Goal: Task Accomplishment & Management: Use online tool/utility

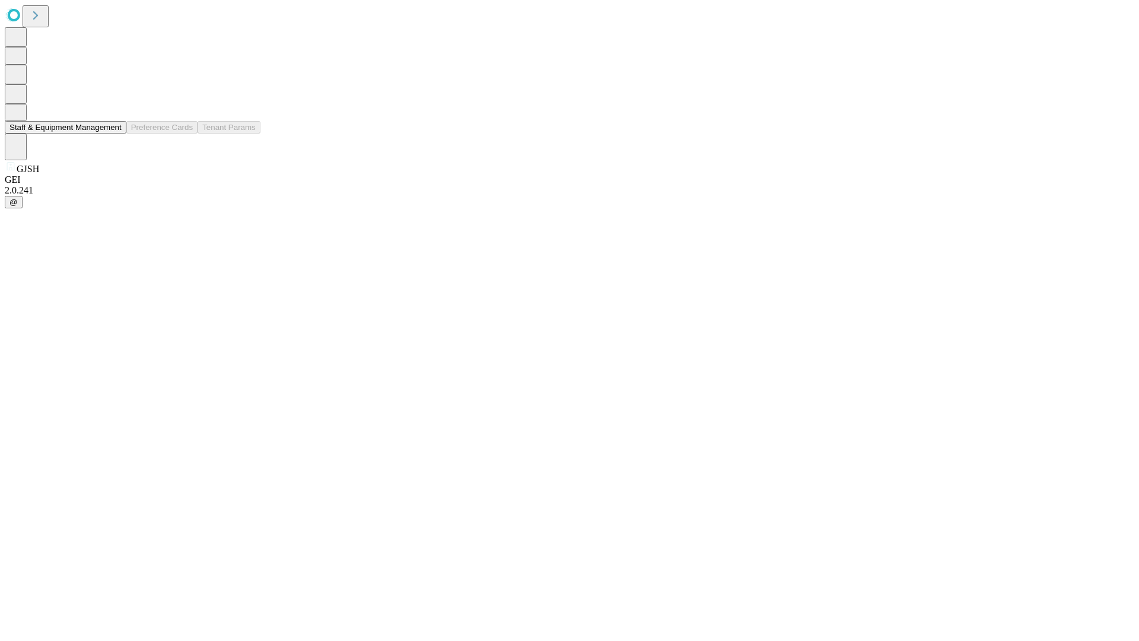
click at [111, 133] on button "Staff & Equipment Management" at bounding box center [66, 127] width 122 height 12
click at [113, 133] on button "Staff & Equipment Management" at bounding box center [66, 127] width 122 height 12
